Goal: Information Seeking & Learning: Learn about a topic

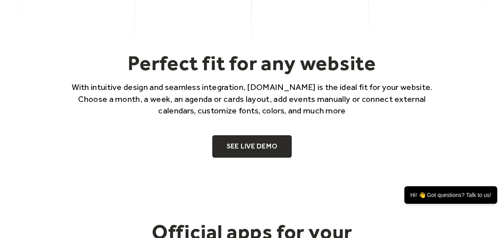
scroll to position [478, 0]
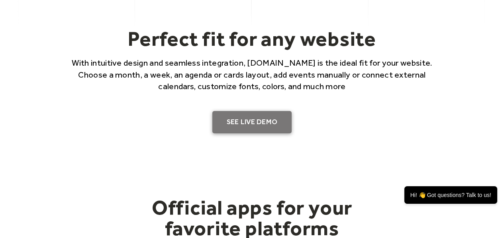
click at [241, 114] on link "SEE LIVE DEMO" at bounding box center [252, 122] width 80 height 22
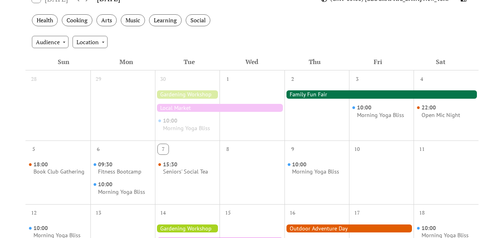
scroll to position [167, 0]
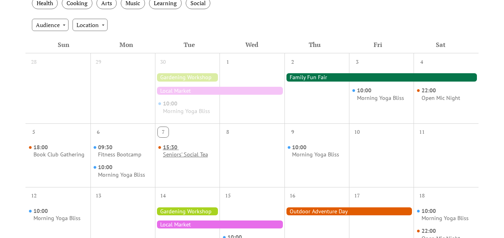
click at [193, 152] on div "Seniors' Social Tea" at bounding box center [185, 155] width 45 height 8
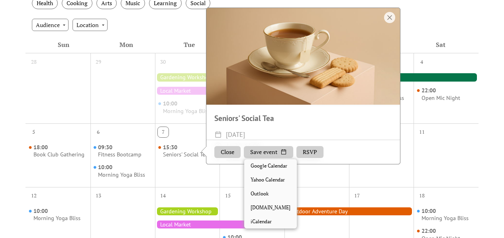
click at [269, 154] on button "Save event" at bounding box center [268, 153] width 49 height 12
click at [298, 150] on button "RSVP" at bounding box center [309, 153] width 27 height 12
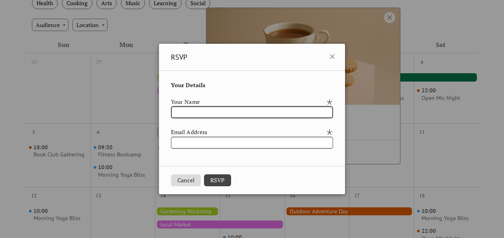
click at [200, 145] on input "email" at bounding box center [252, 143] width 162 height 12
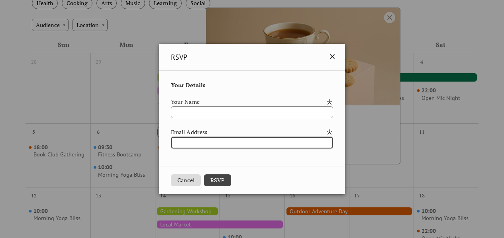
click at [337, 55] on icon at bounding box center [332, 57] width 10 height 10
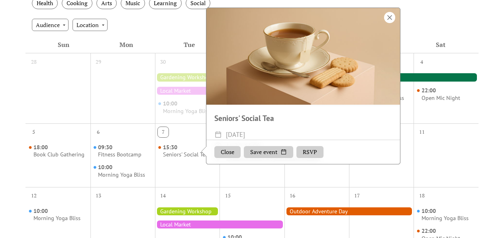
click at [391, 16] on div at bounding box center [389, 17] width 11 height 11
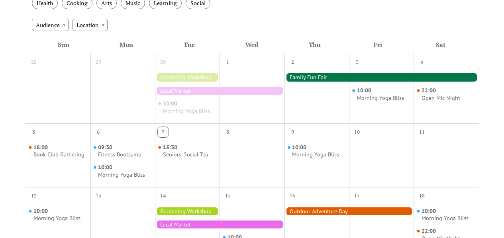
click at [386, 69] on div "10:00 Morning Yoga Bliss" at bounding box center [381, 94] width 65 height 51
click at [386, 71] on div "10:00 Morning Yoga Bliss" at bounding box center [381, 94] width 65 height 51
click at [384, 73] on div at bounding box center [381, 77] width 194 height 8
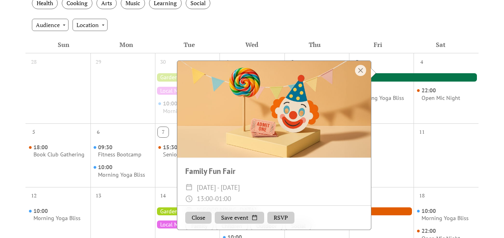
click at [374, 121] on div "Family Fun Fair ​ Thu, Oct 2 - Sat, Oct 4, 2025 ​ 13:00 - 01:00 ​ Prospect Park…" at bounding box center [276, 146] width 199 height 170
click at [413, 133] on div "11" at bounding box center [445, 130] width 65 height 15
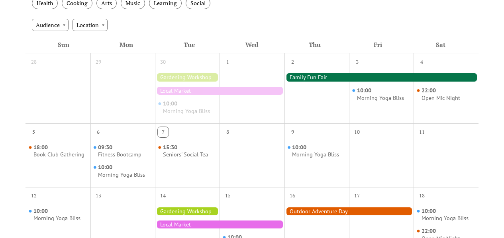
click at [198, 114] on div "Morning Yoga Bliss" at bounding box center [186, 112] width 47 height 8
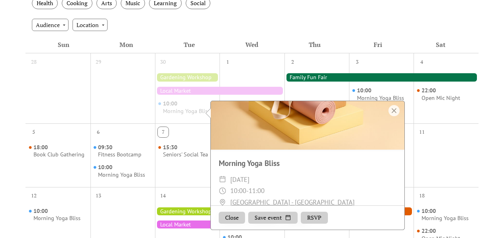
scroll to position [71, 0]
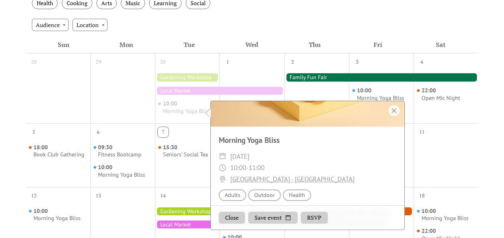
click at [182, 134] on div "7" at bounding box center [187, 130] width 65 height 15
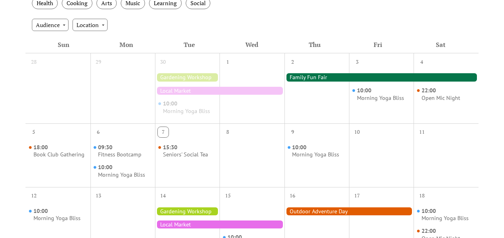
click at [190, 94] on div at bounding box center [219, 91] width 129 height 8
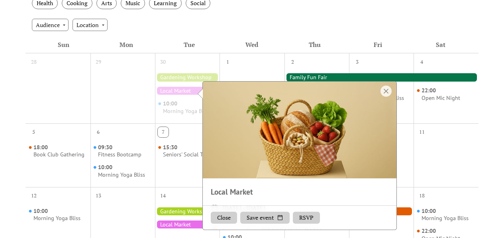
click at [189, 93] on div at bounding box center [219, 91] width 129 height 8
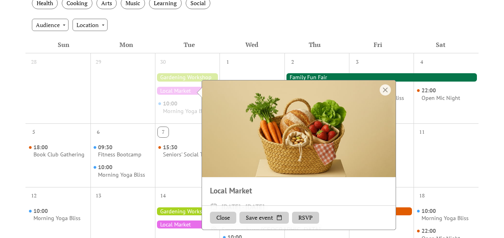
click at [121, 62] on div "29" at bounding box center [122, 60] width 65 height 15
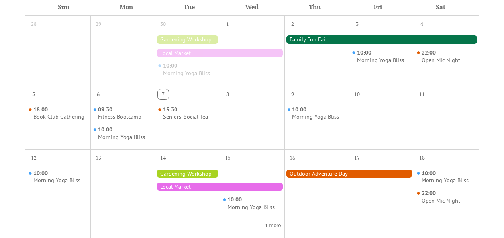
scroll to position [208, 0]
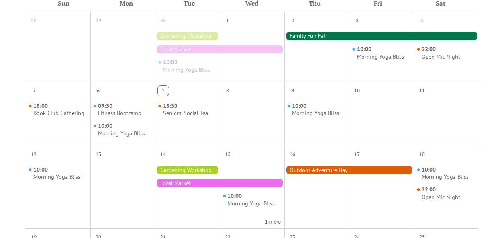
click at [207, 47] on div at bounding box center [219, 49] width 129 height 8
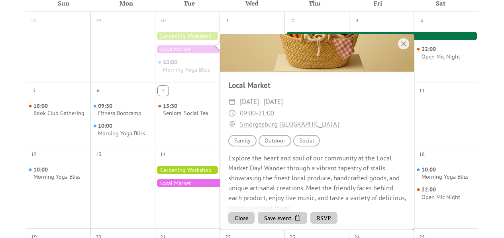
scroll to position [74, 0]
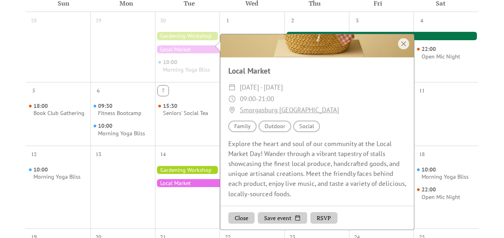
click at [209, 145] on div "7 15:30 Seniors' Social Tea" at bounding box center [187, 114] width 65 height 64
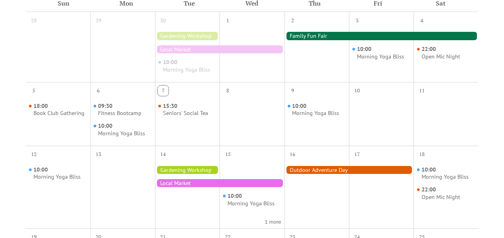
click at [194, 37] on div at bounding box center [187, 36] width 65 height 8
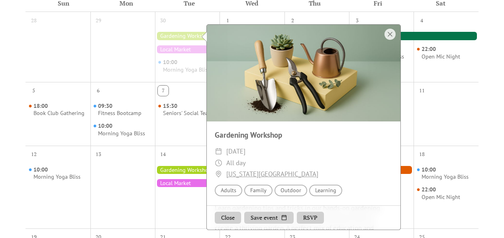
click at [169, 142] on div "15:30 Seniors' Social Tea" at bounding box center [187, 120] width 65 height 45
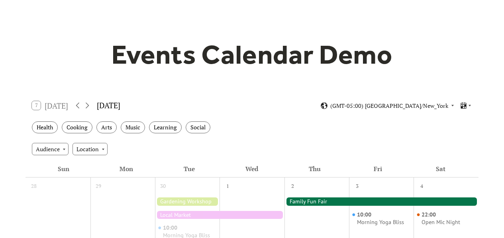
scroll to position [135, 0]
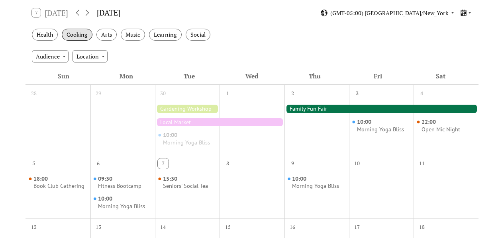
click at [65, 31] on div "Cooking" at bounding box center [77, 35] width 31 height 12
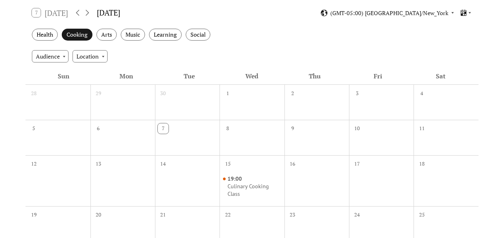
click at [65, 31] on div "Cooking" at bounding box center [77, 35] width 31 height 12
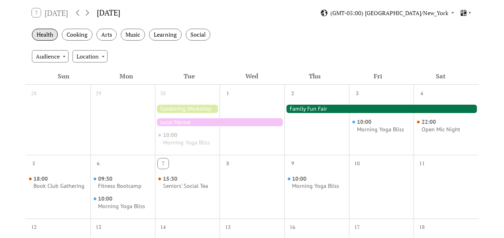
click at [55, 33] on div "Health" at bounding box center [45, 35] width 26 height 12
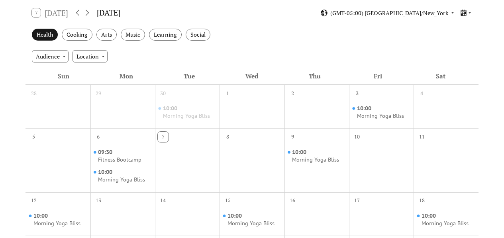
click at [55, 33] on div "Health" at bounding box center [45, 35] width 26 height 12
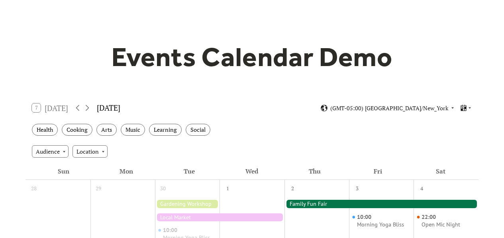
scroll to position [0, 0]
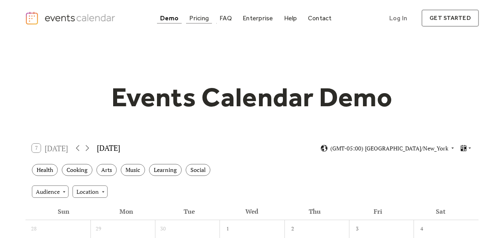
click at [194, 20] on div "Pricing" at bounding box center [199, 18] width 20 height 4
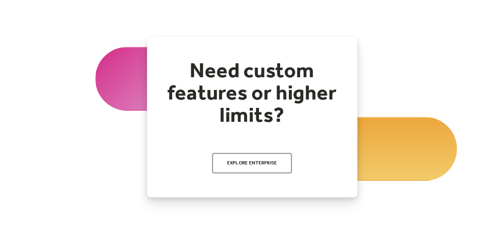
scroll to position [855, 0]
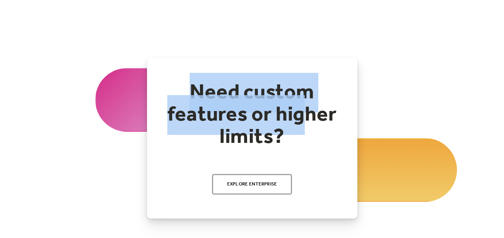
drag, startPoint x: 184, startPoint y: 93, endPoint x: 305, endPoint y: 130, distance: 127.0
click at [305, 130] on h2 "Need custom features or higher limits?" at bounding box center [252, 115] width 178 height 67
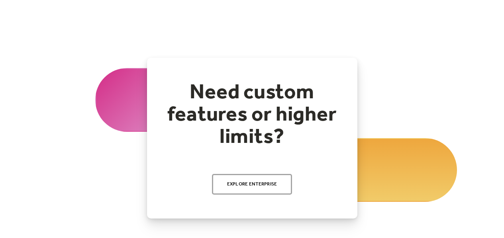
click at [300, 137] on h2 "Need custom features or higher limits?" at bounding box center [252, 115] width 178 height 67
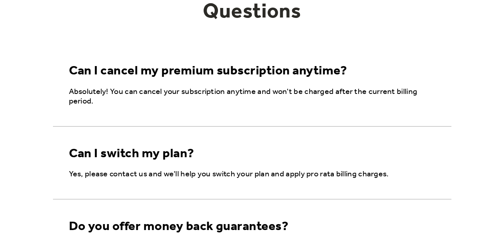
scroll to position [1200, 0]
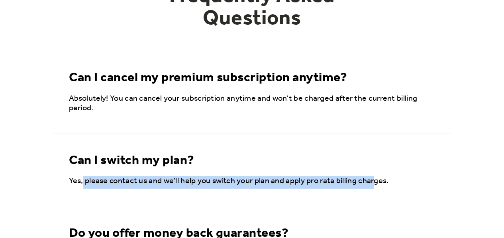
drag, startPoint x: 90, startPoint y: 186, endPoint x: 371, endPoint y: 182, distance: 281.2
click at [371, 182] on p "Yes, please contact us and we'll help you switch your plan and apply pro rata b…" at bounding box center [254, 181] width 370 height 10
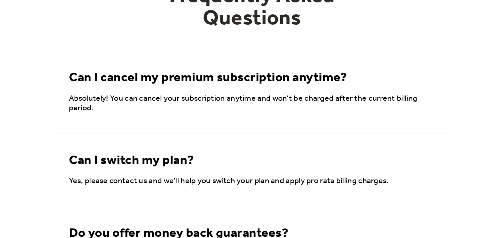
click at [370, 182] on p "Yes, please contact us and we'll help you switch your plan and apply pro rata b…" at bounding box center [254, 181] width 370 height 10
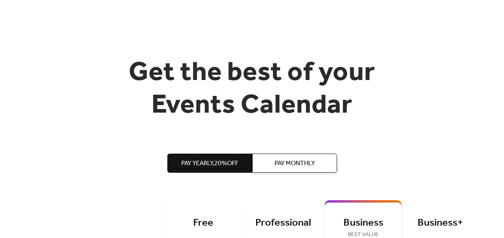
scroll to position [0, 0]
